Goal: Contribute content: Contribute content

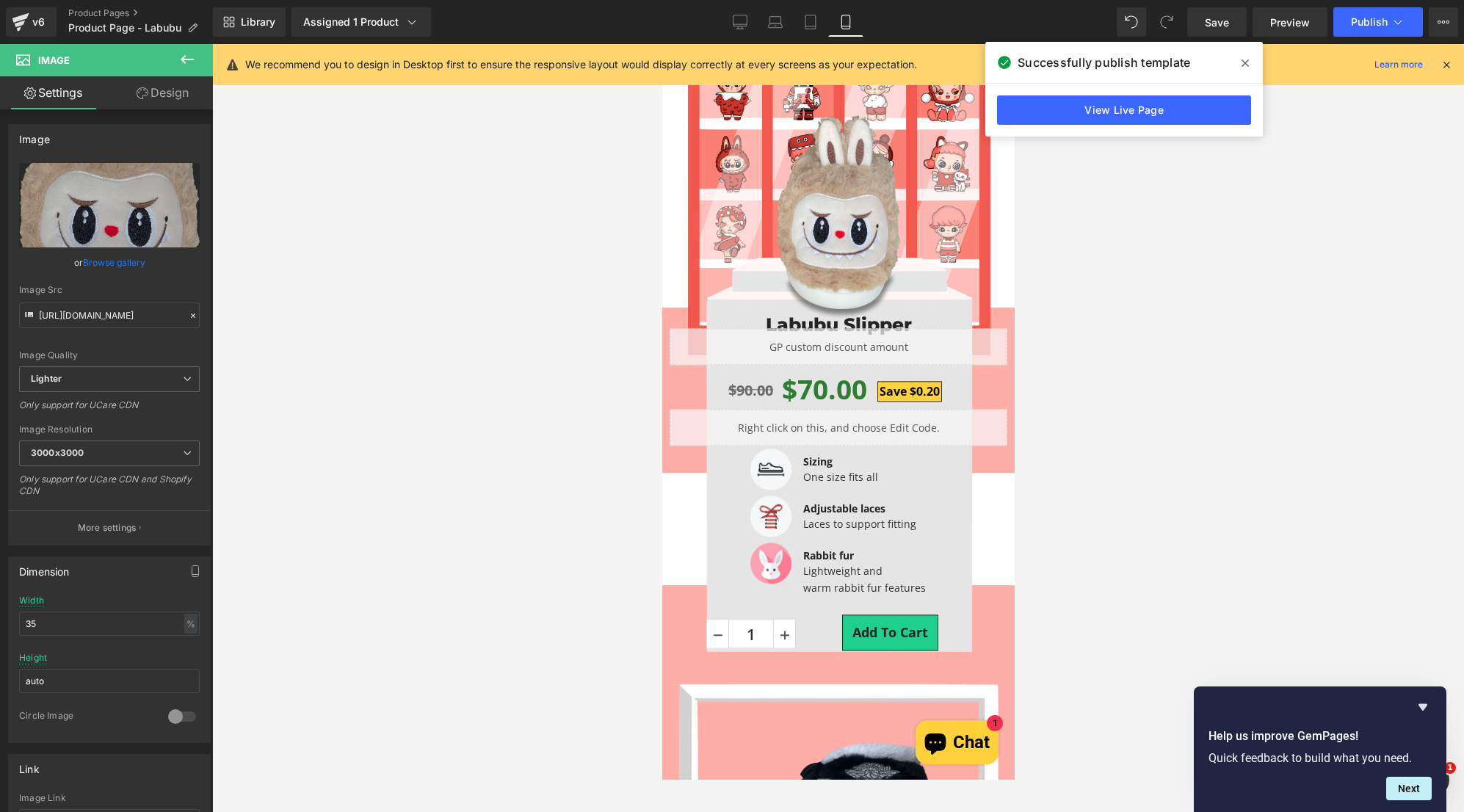
click at [585, 135] on div at bounding box center [839, 428] width 1252 height 768
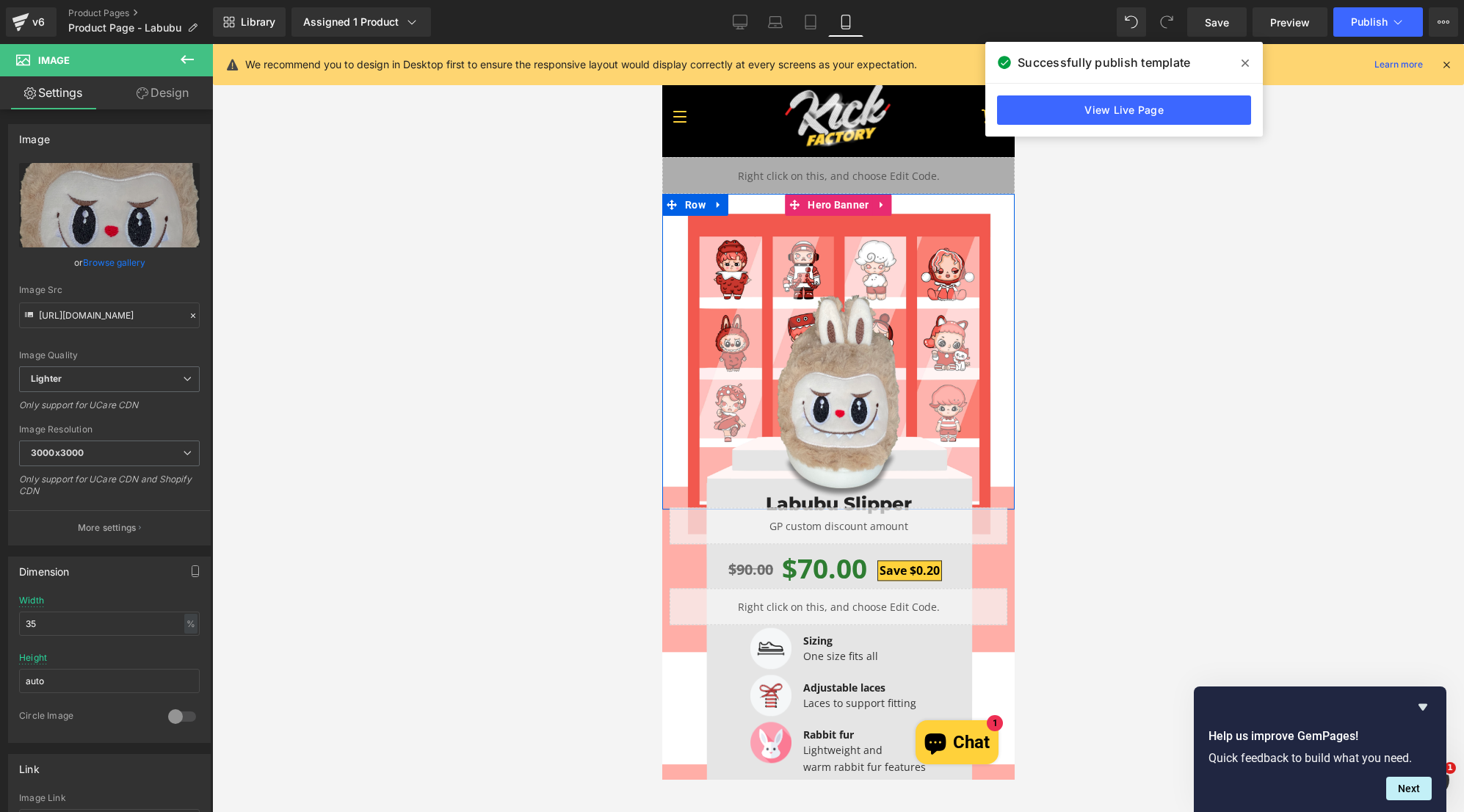
click at [980, 208] on div "Image" at bounding box center [838, 352] width 353 height 316
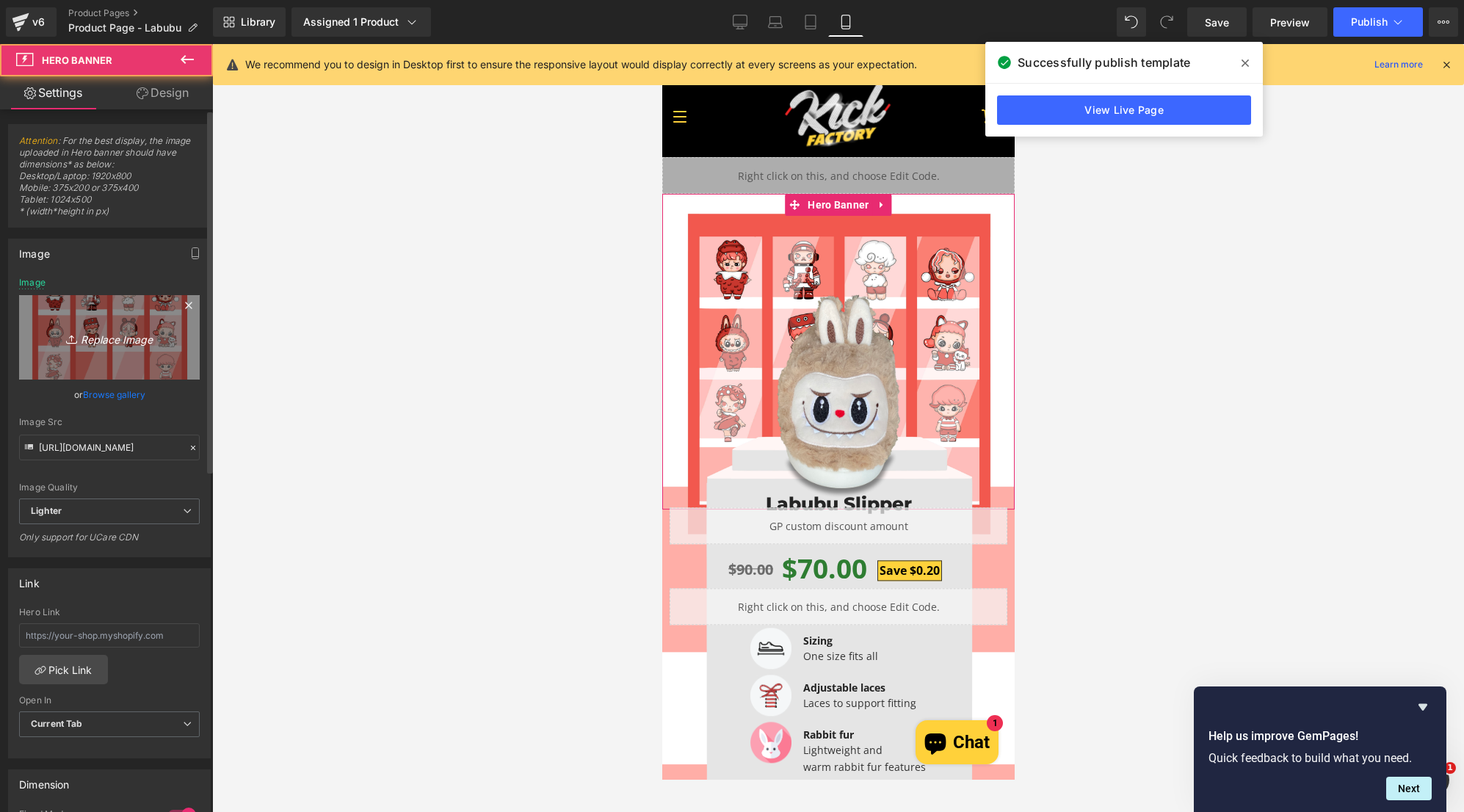
click at [107, 330] on icon "Replace Image" at bounding box center [109, 337] width 117 height 18
type input "C:\fakepath\Mobile_Part 1.jpg"
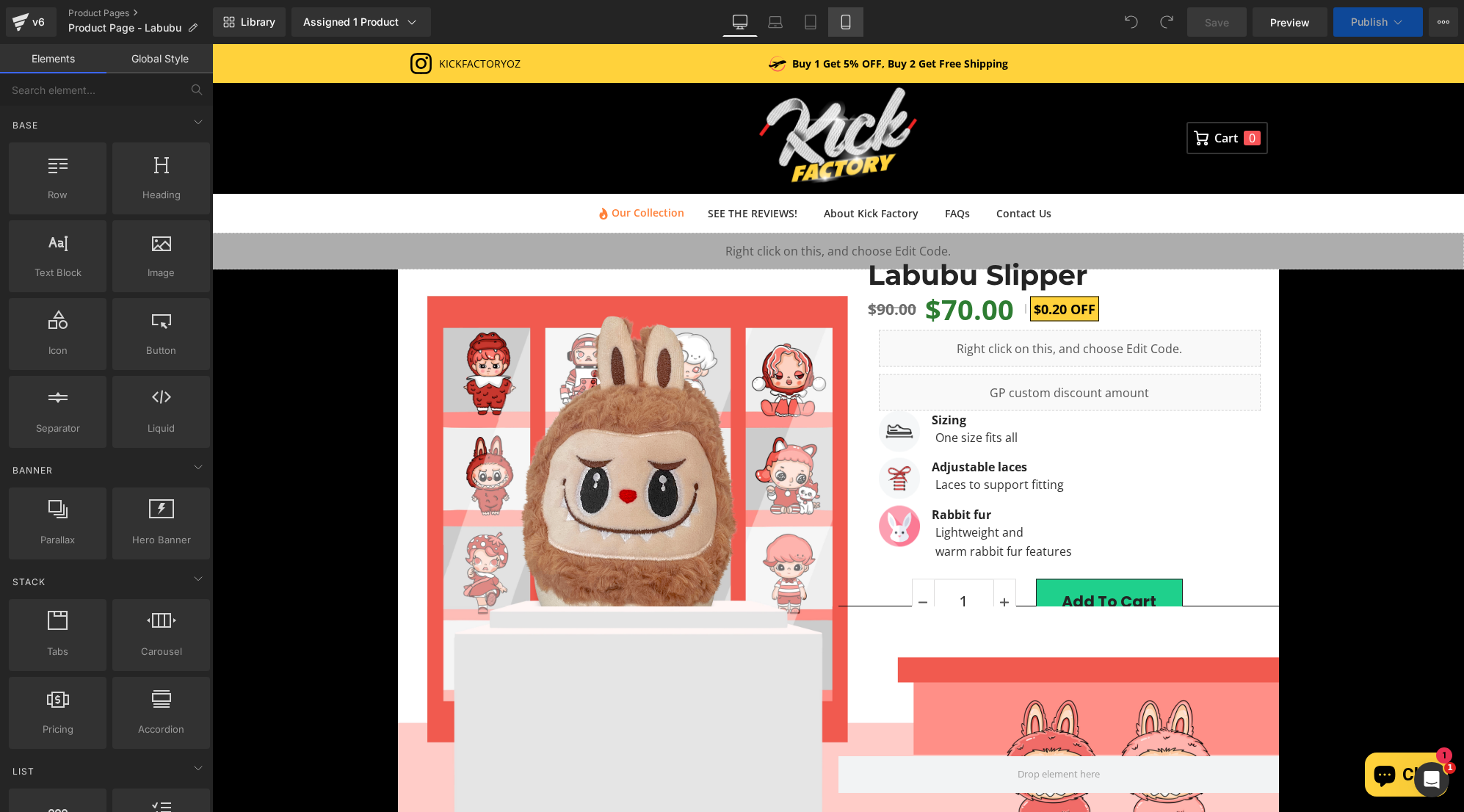
drag, startPoint x: 846, startPoint y: 12, endPoint x: 833, endPoint y: 21, distance: 15.8
click at [846, 12] on link "Mobile" at bounding box center [846, 22] width 36 height 30
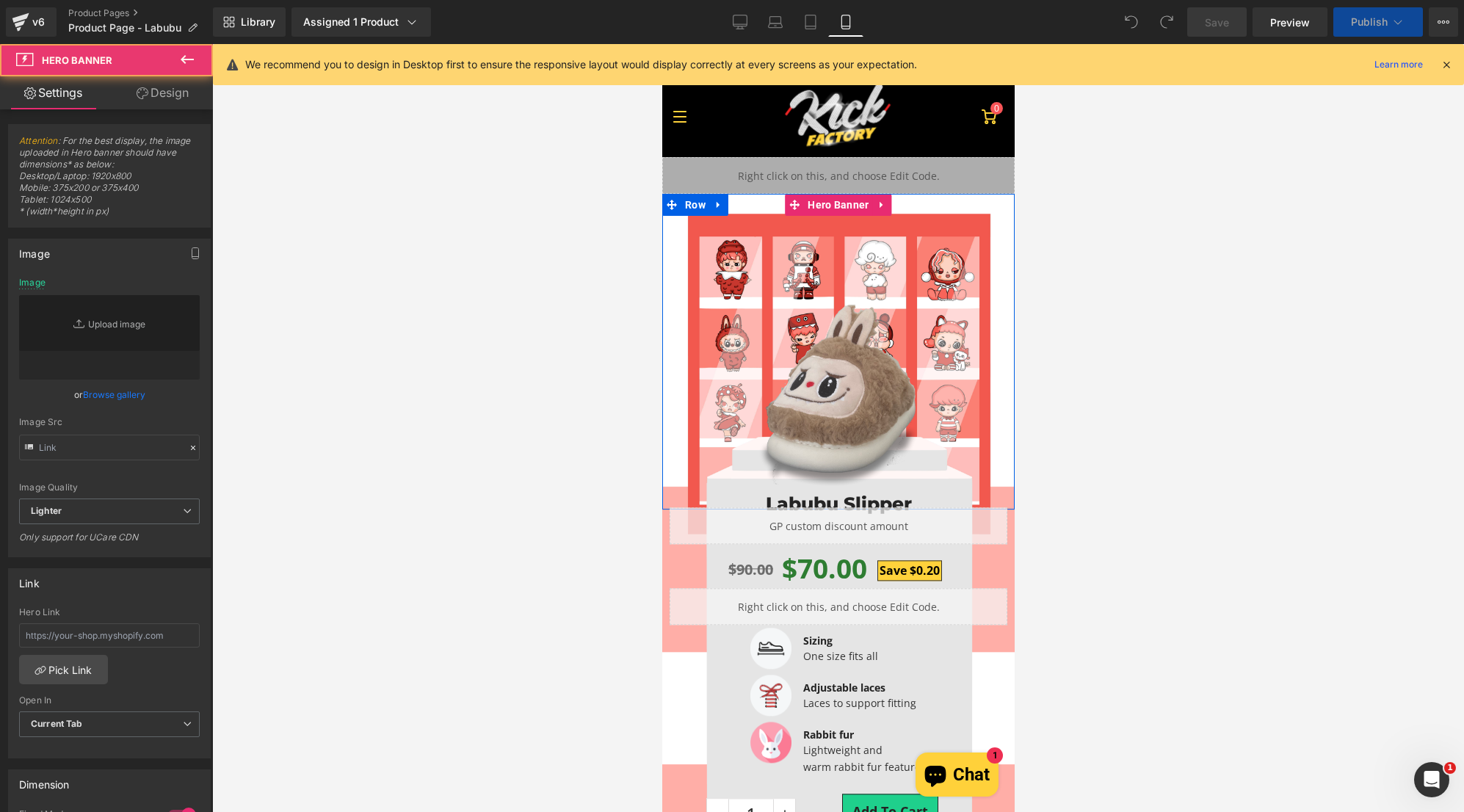
click at [962, 226] on div "Image" at bounding box center [838, 352] width 353 height 316
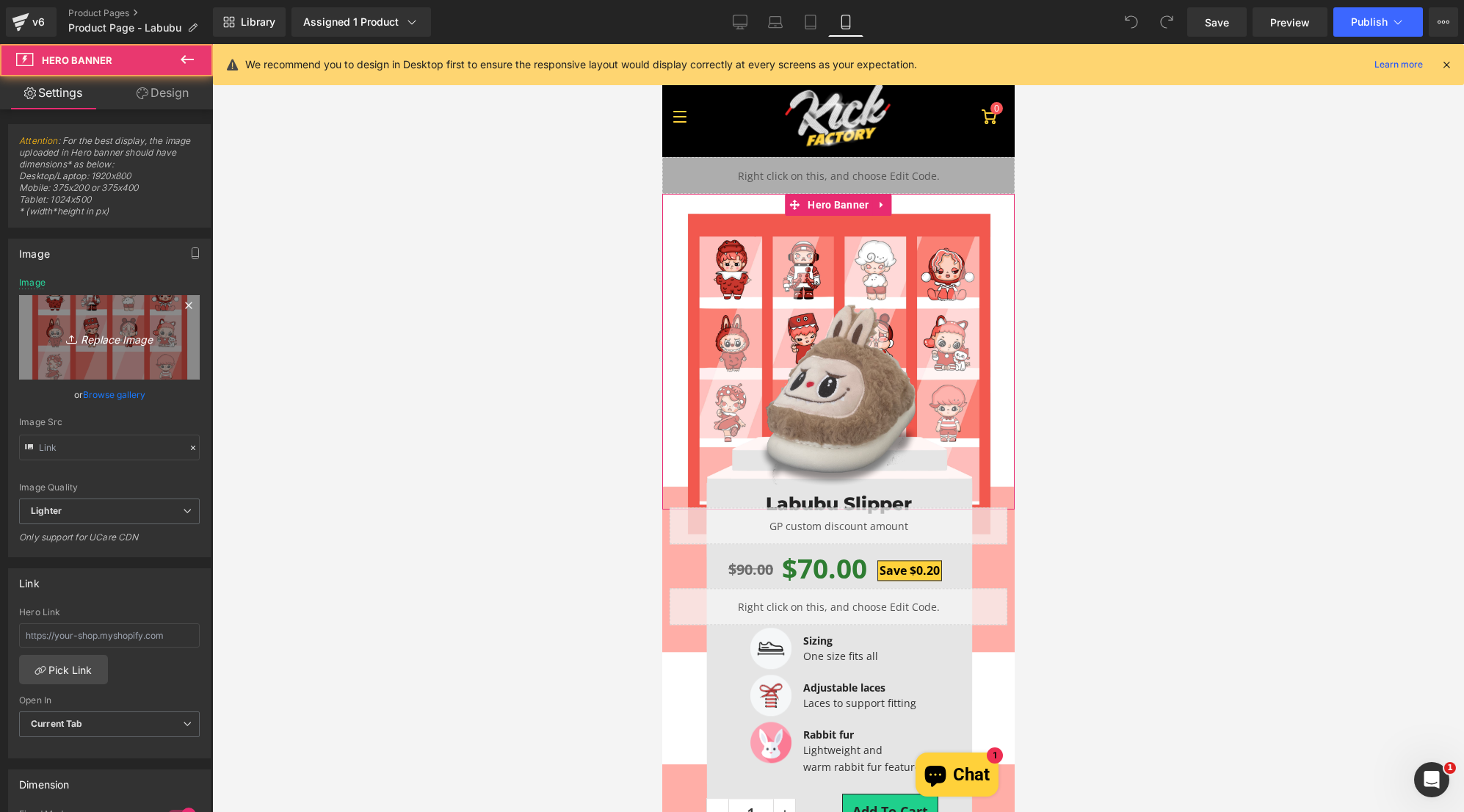
click at [132, 314] on link "Replace Image" at bounding box center [109, 337] width 181 height 84
type input "C:\fakepath\Mobile_Part 1.jpg"
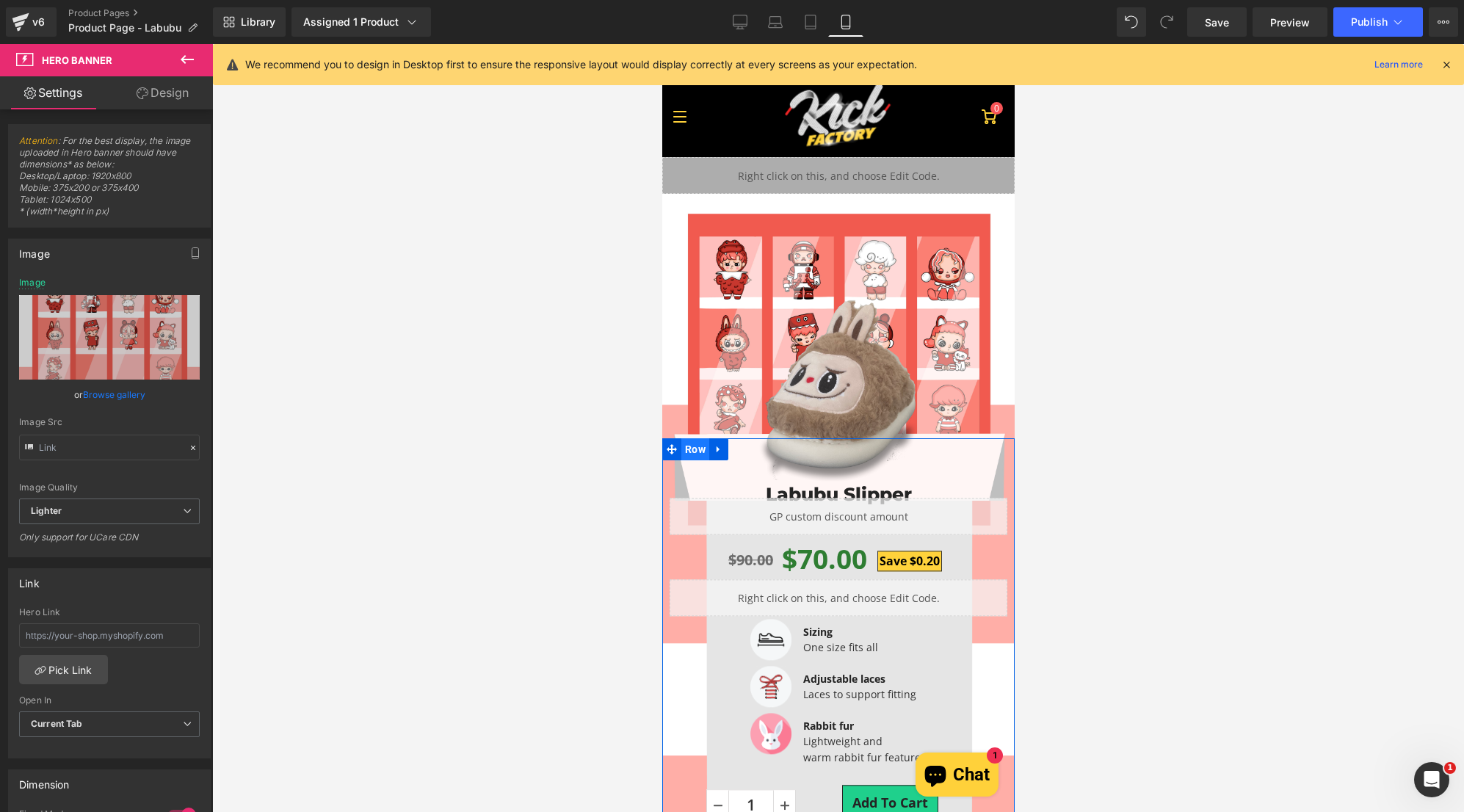
click at [686, 455] on span "Row" at bounding box center [695, 449] width 28 height 22
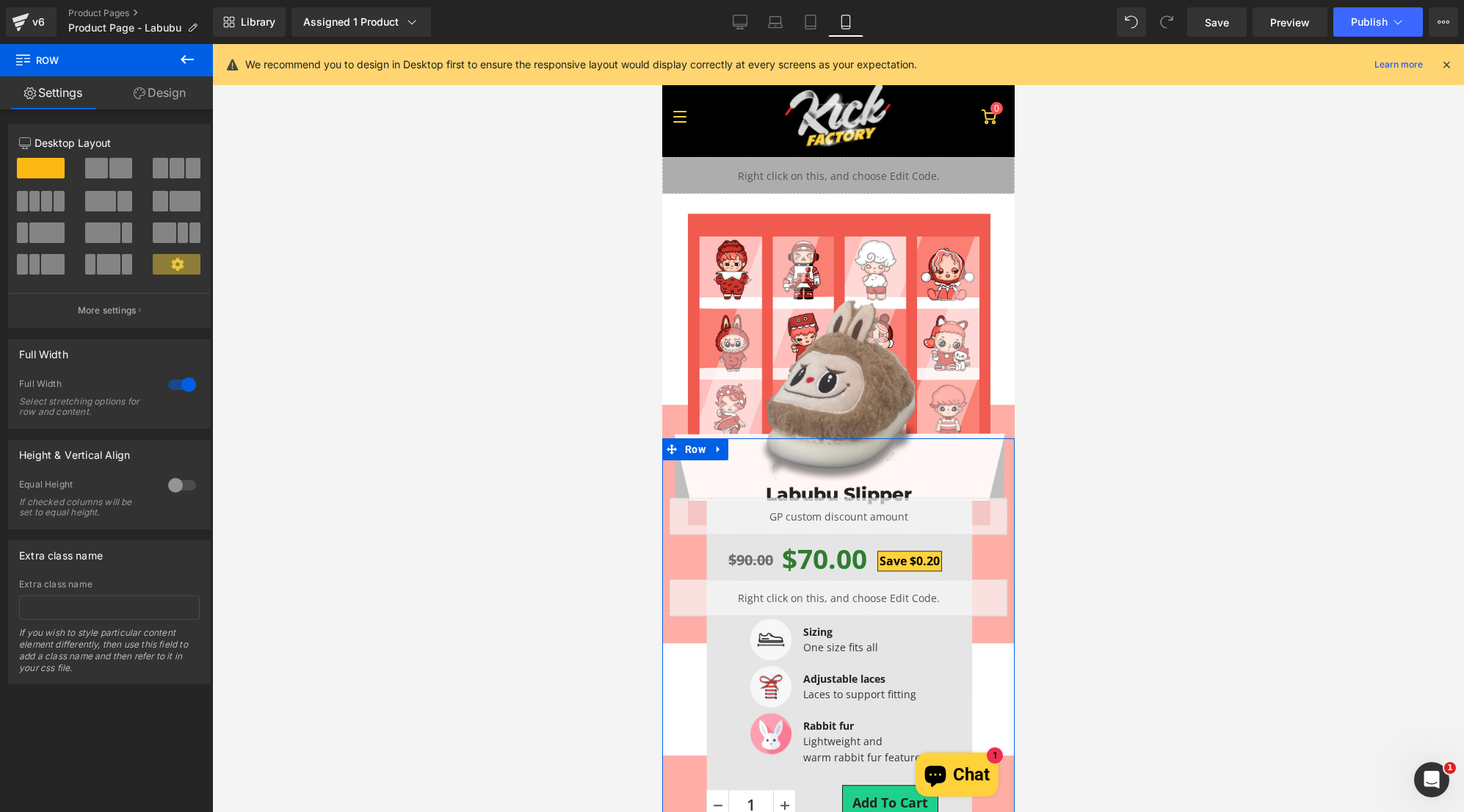
click at [176, 93] on link "Design" at bounding box center [159, 93] width 107 height 33
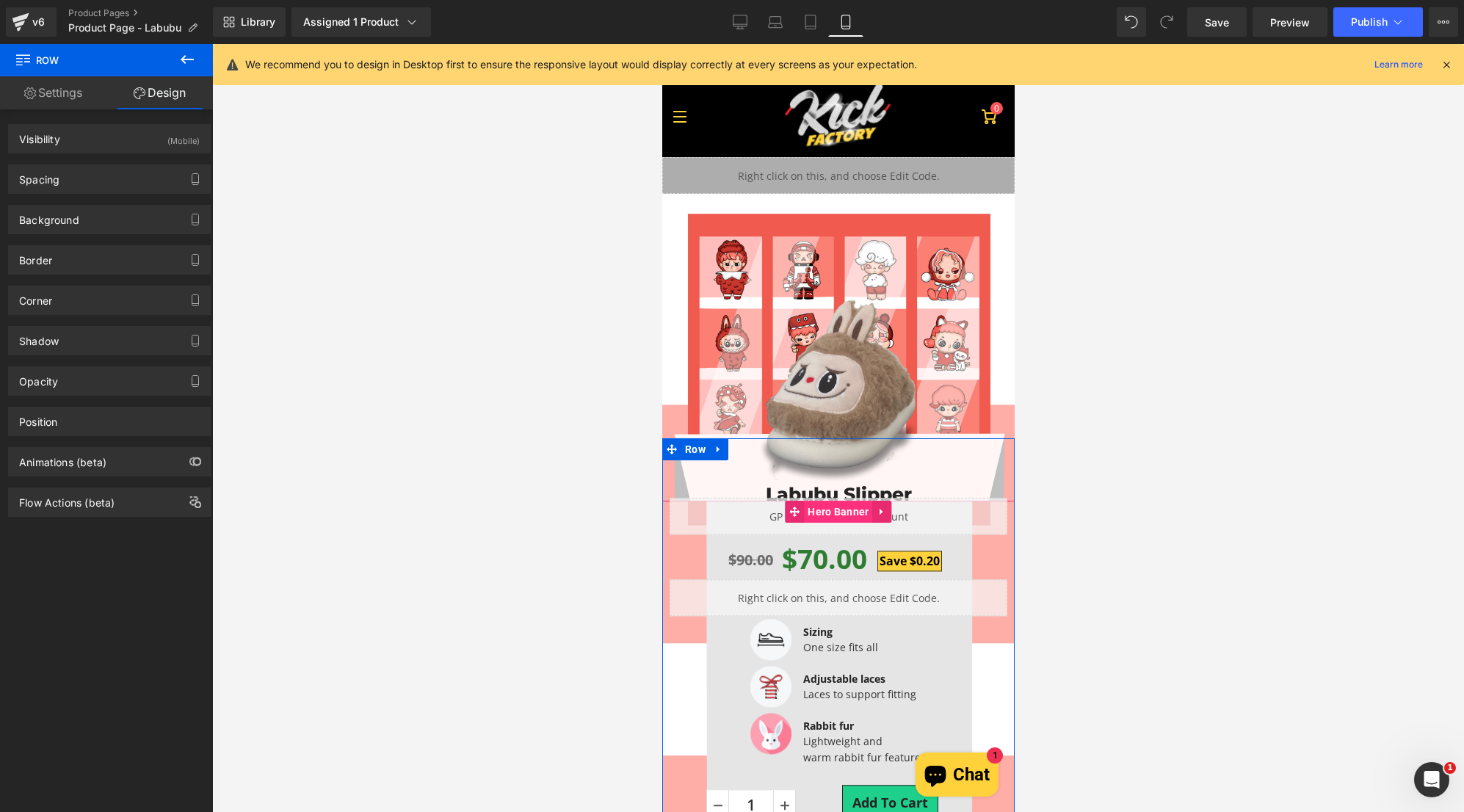
click at [834, 510] on span "Hero Banner" at bounding box center [837, 511] width 69 height 22
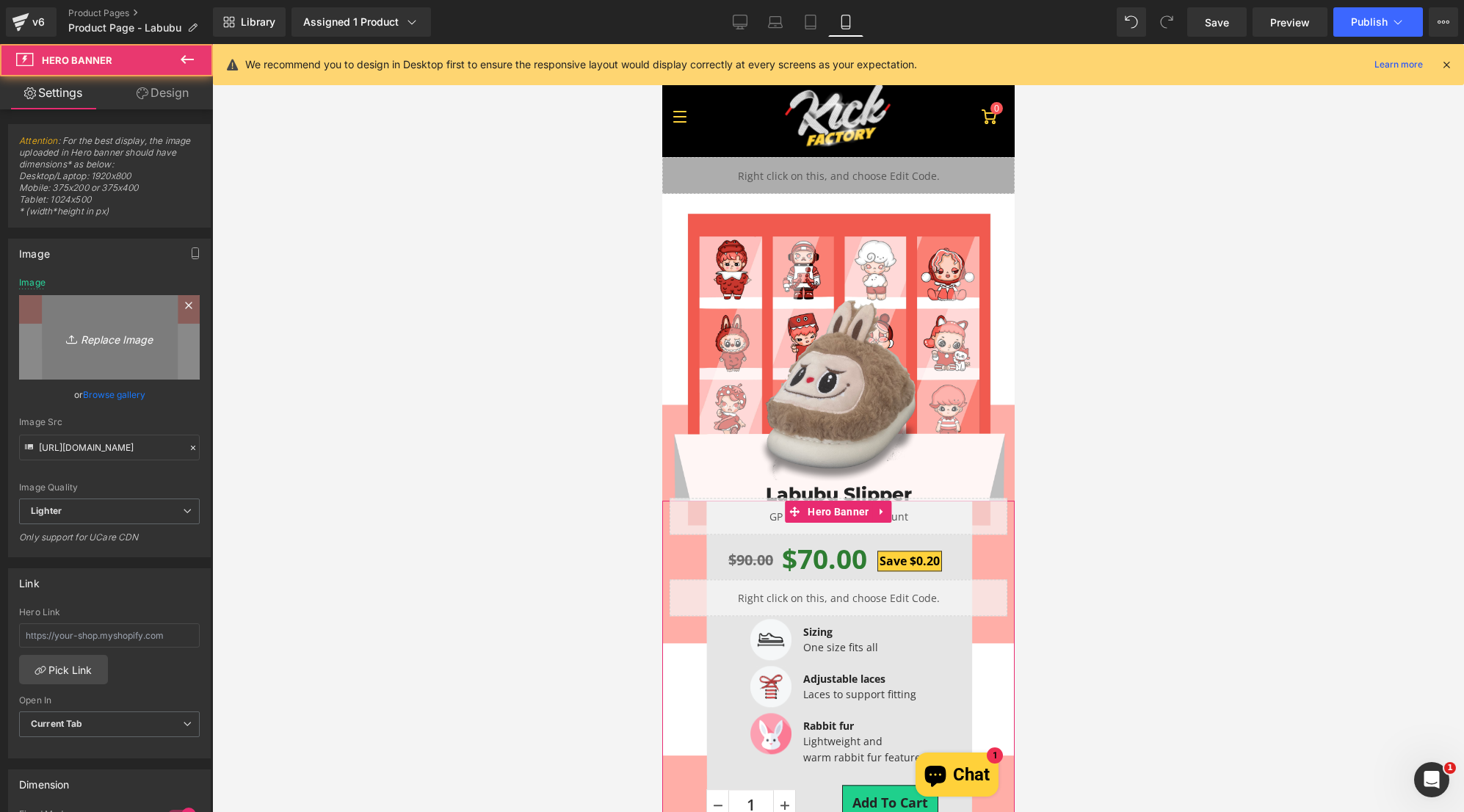
click at [83, 340] on icon "Replace Image" at bounding box center [109, 337] width 117 height 18
type input "C:\fakepath\Mobile_Part 2.jpg"
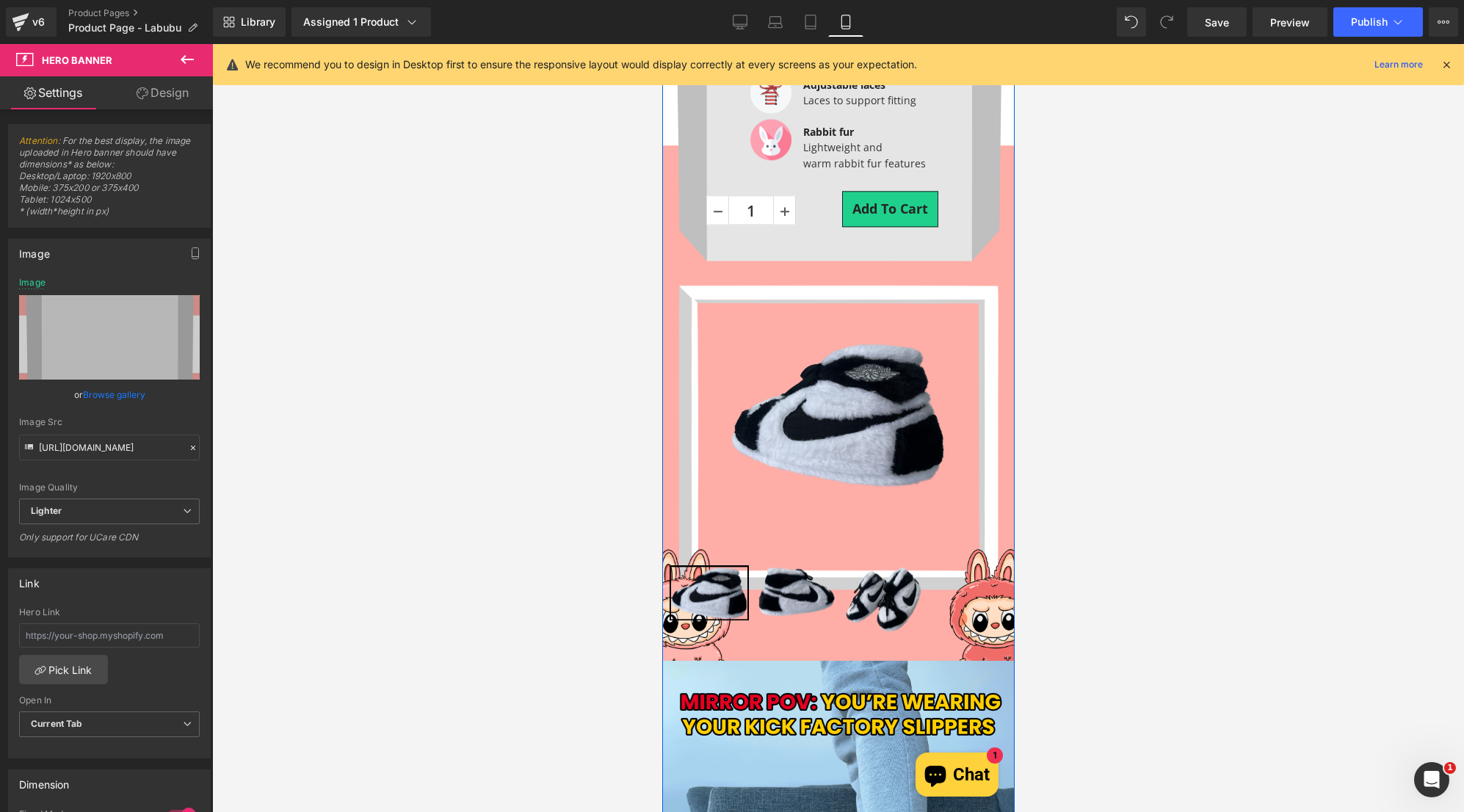
scroll to position [587, 0]
click at [823, 285] on span "Hero Banner" at bounding box center [837, 280] width 69 height 22
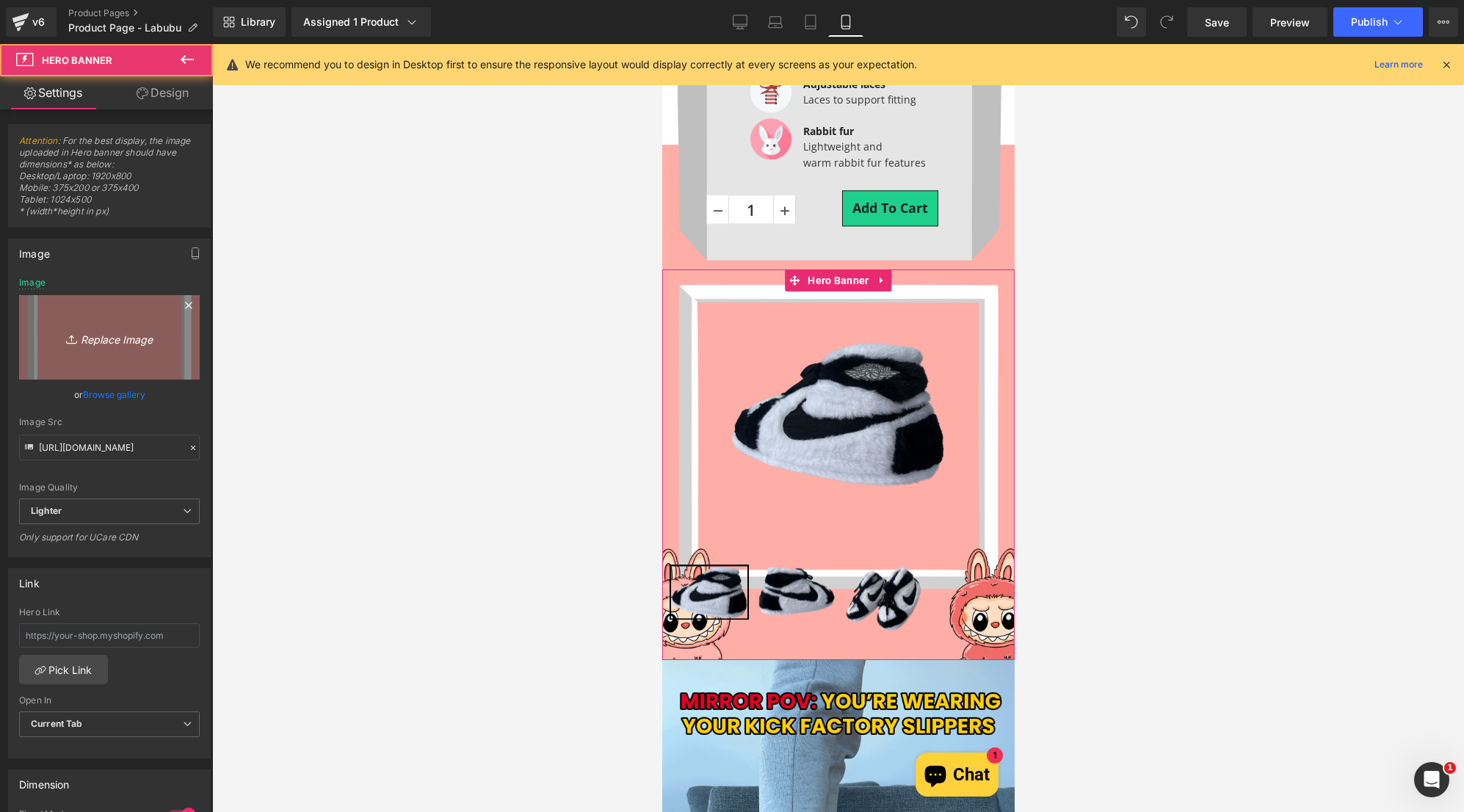
click at [113, 334] on icon "Replace Image" at bounding box center [109, 337] width 117 height 18
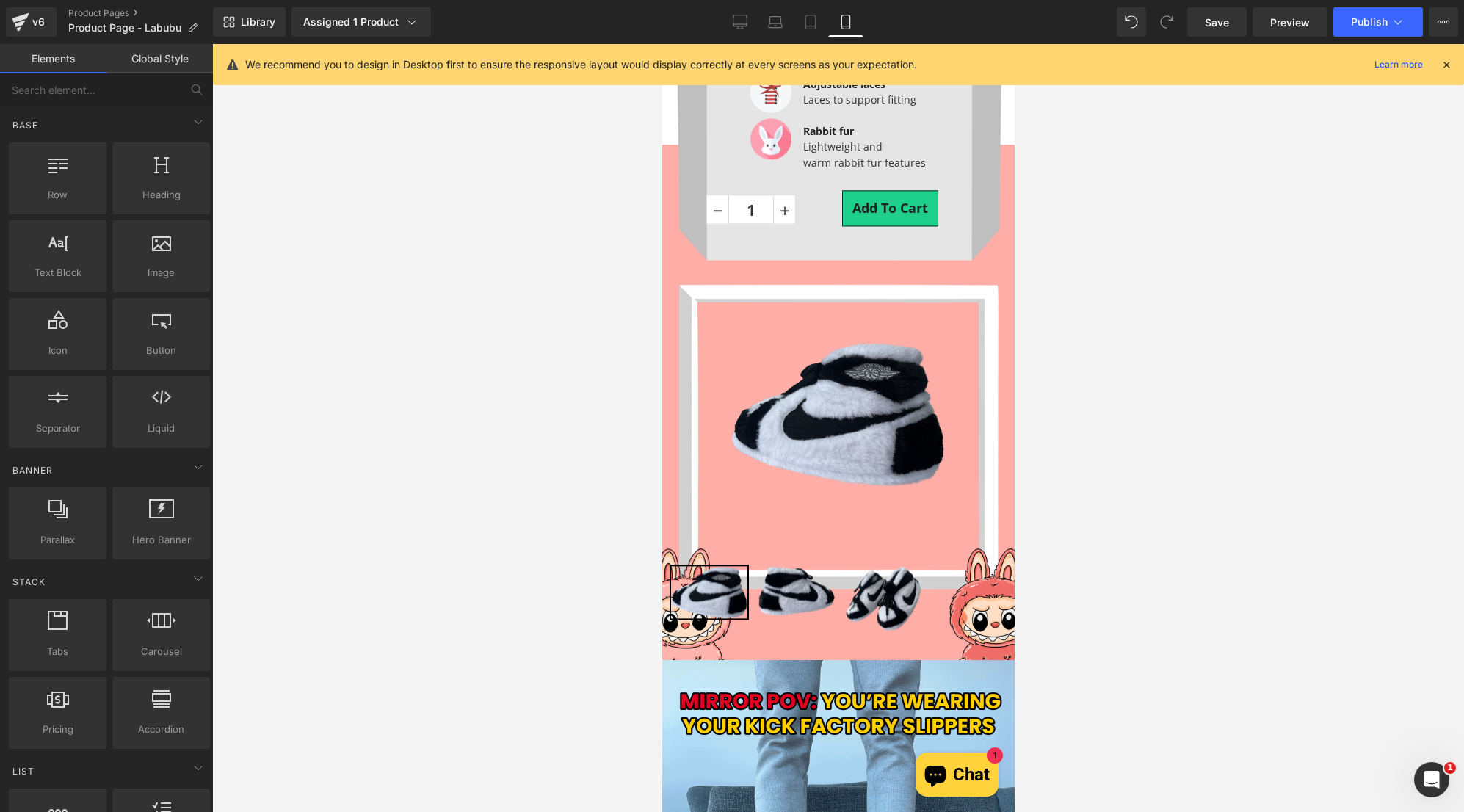
click at [547, 276] on div at bounding box center [839, 428] width 1252 height 768
